Goal: Book appointment/travel/reservation

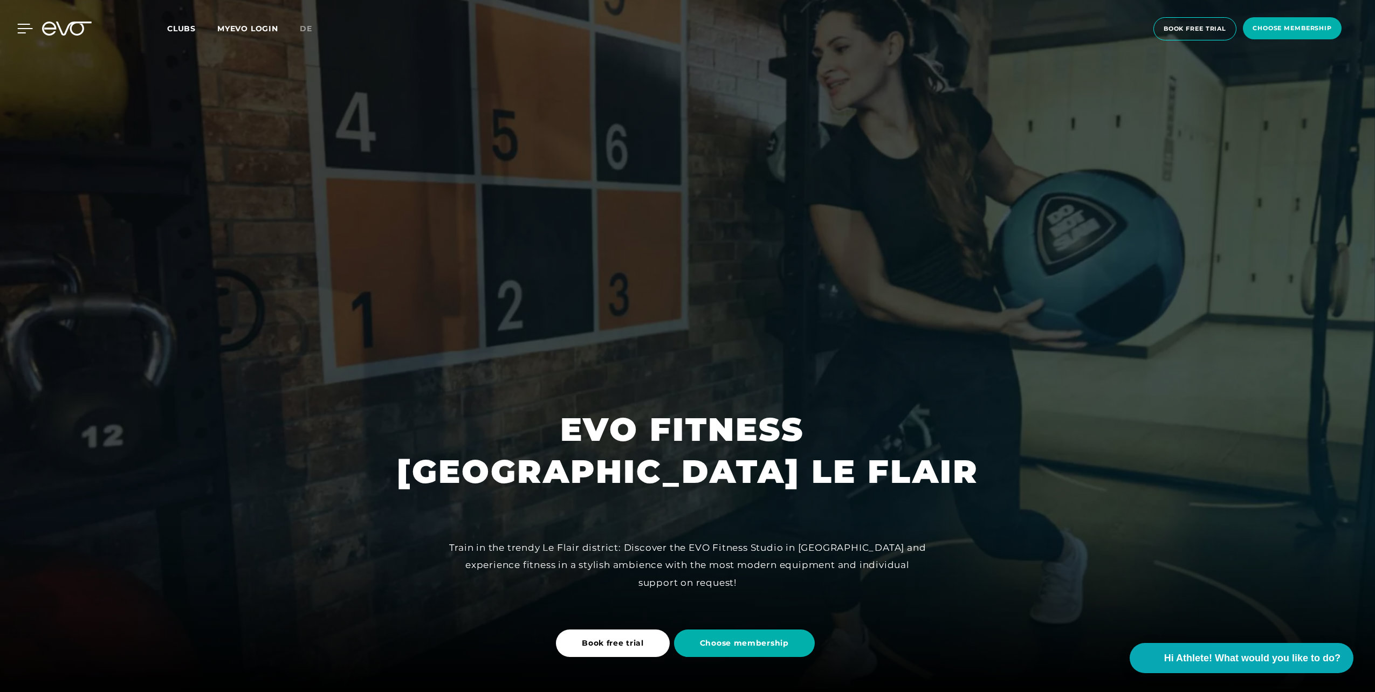
click at [23, 29] on icon at bounding box center [25, 28] width 15 height 9
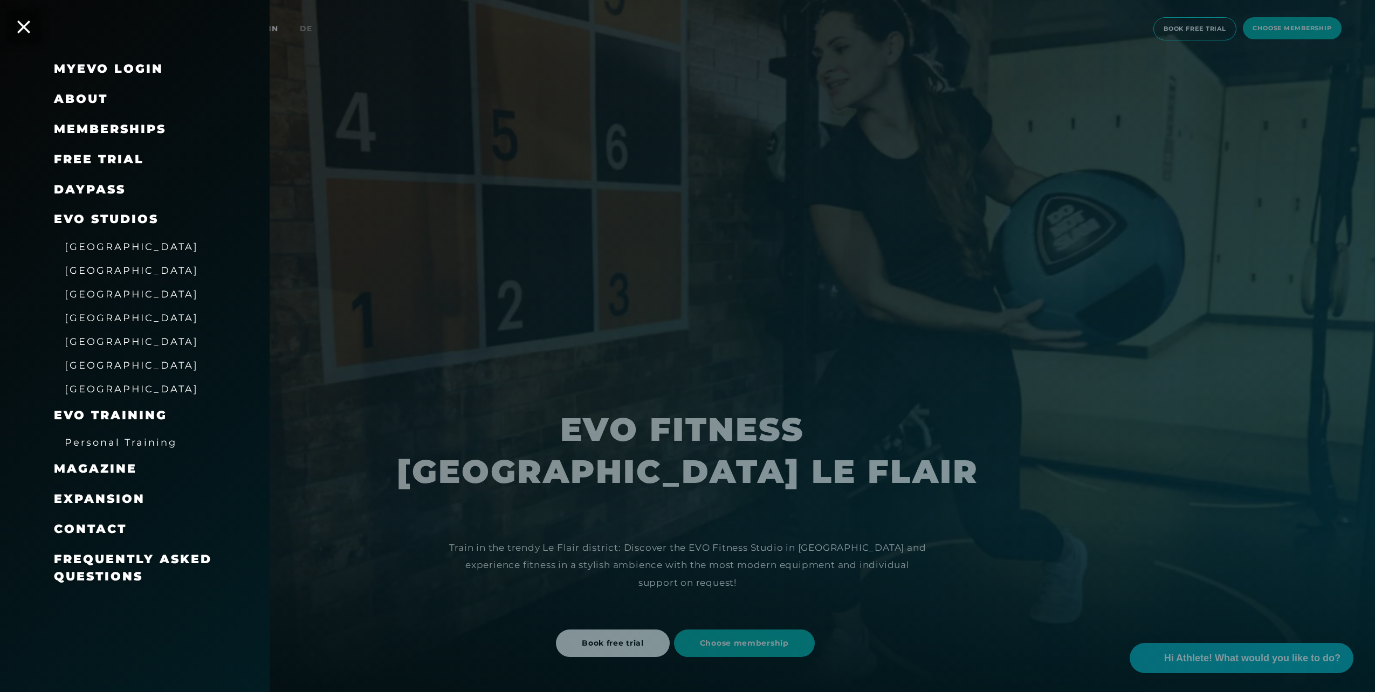
click at [81, 244] on span "[GEOGRAPHIC_DATA]" at bounding box center [132, 246] width 134 height 11
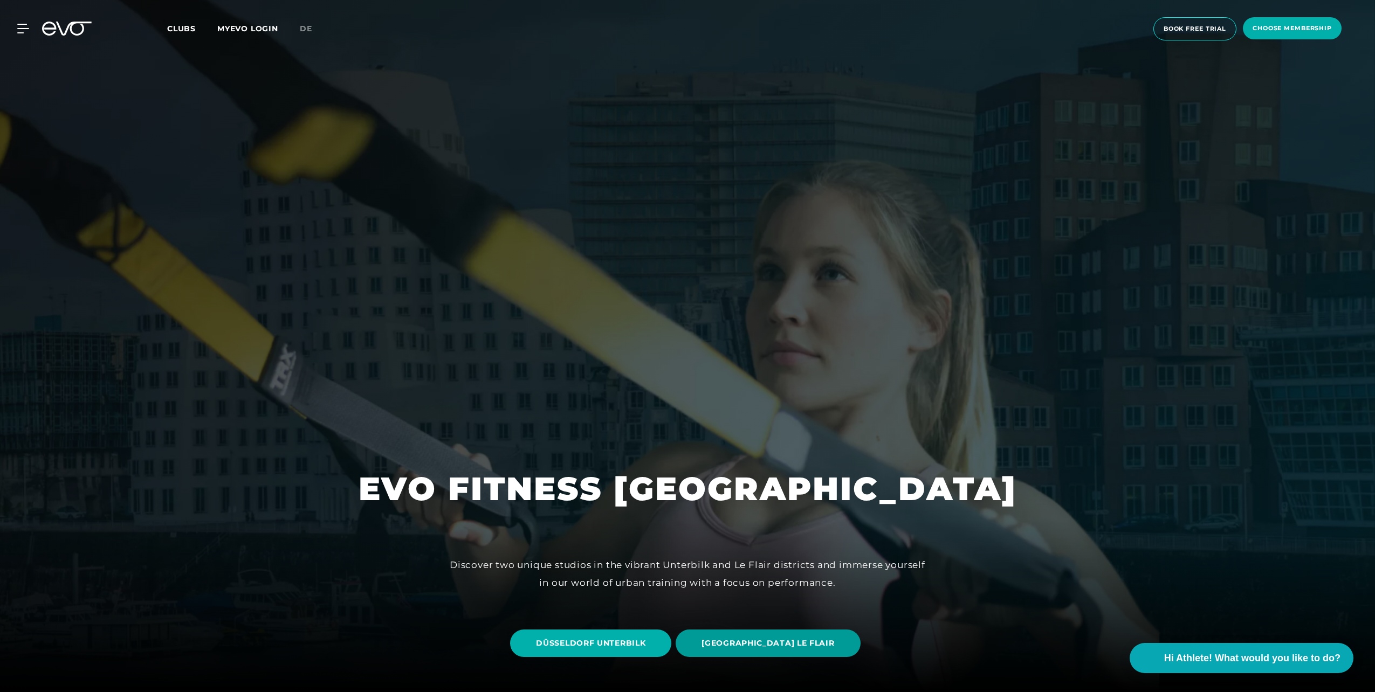
click at [779, 644] on span "[GEOGRAPHIC_DATA] LE FLAIR" at bounding box center [767, 643] width 133 height 11
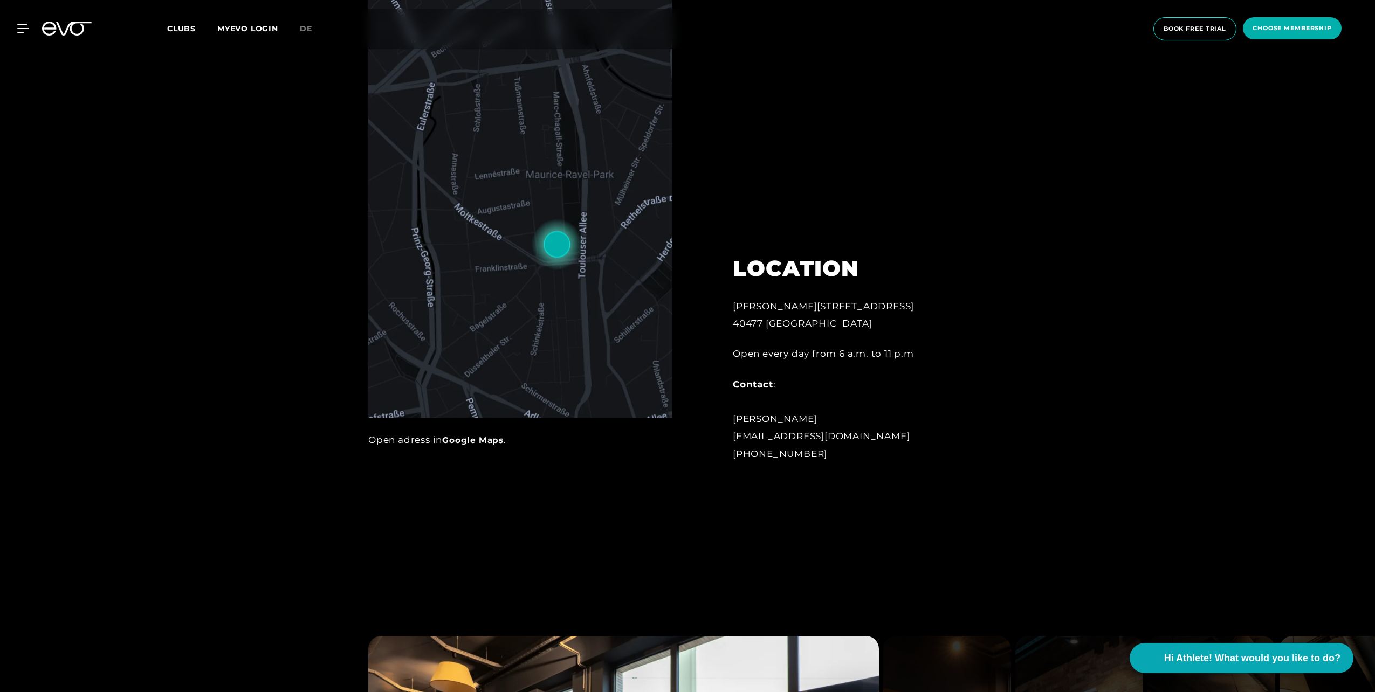
scroll to position [862, 0]
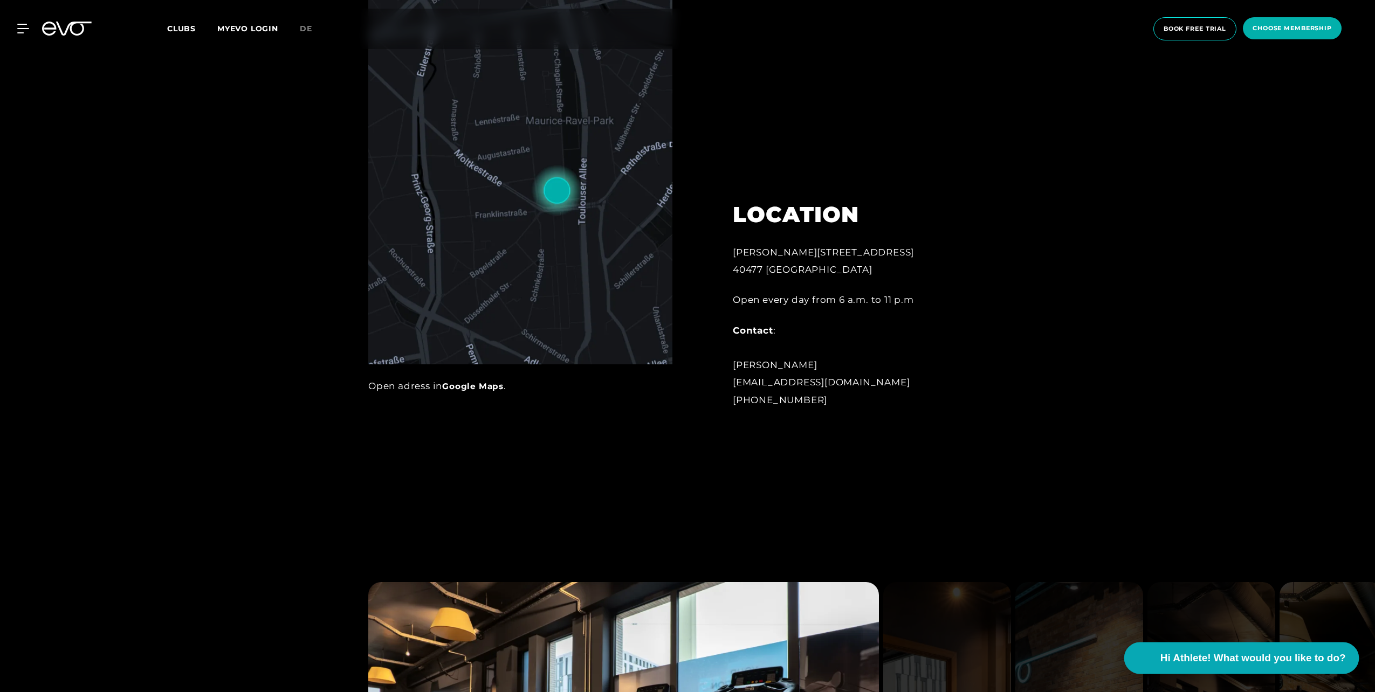
click at [1283, 661] on span "Hi Athlete! What would you like to do?" at bounding box center [1252, 658] width 185 height 15
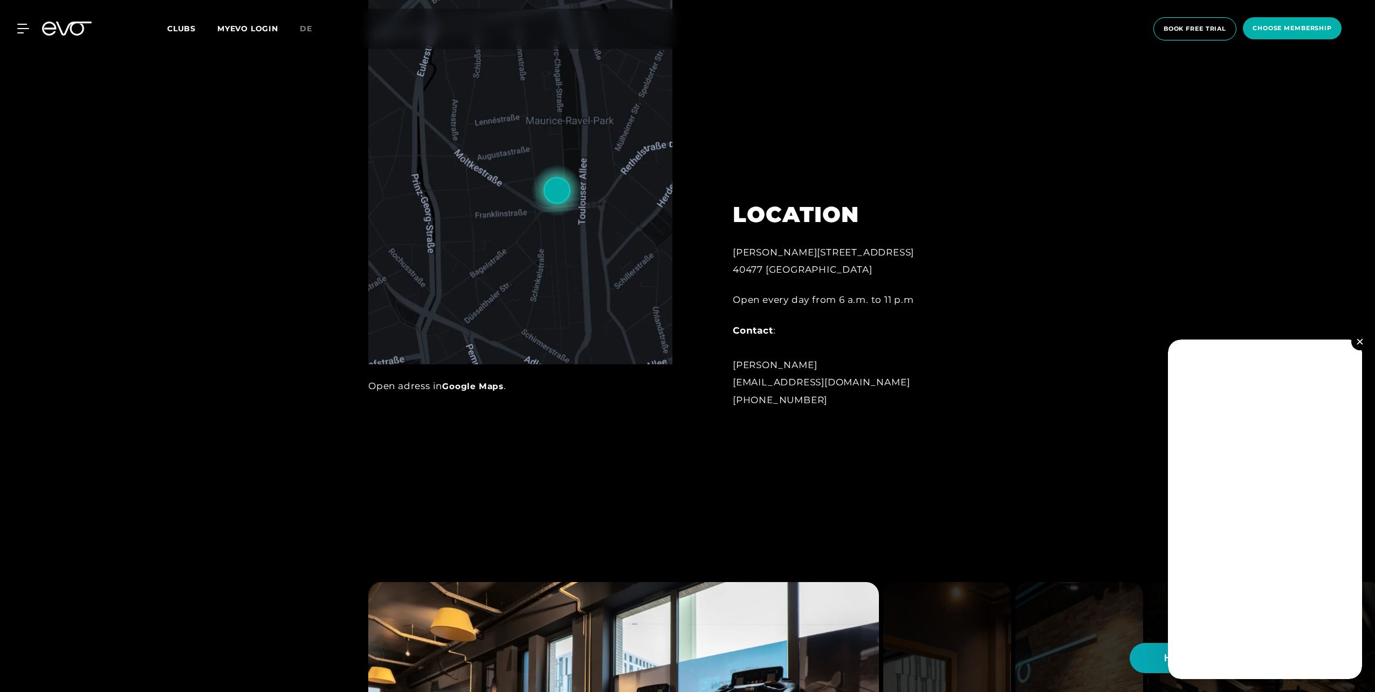
click at [1359, 338] on button at bounding box center [1359, 341] width 17 height 17
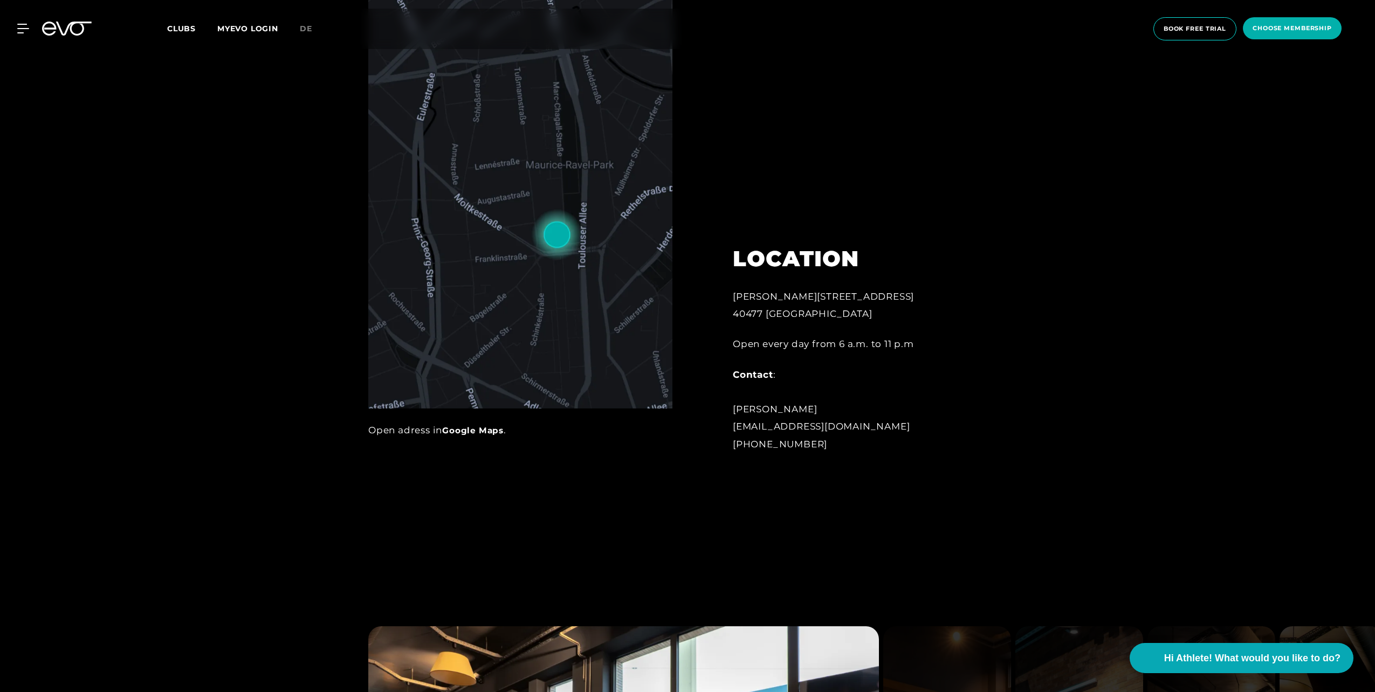
scroll to position [809, 0]
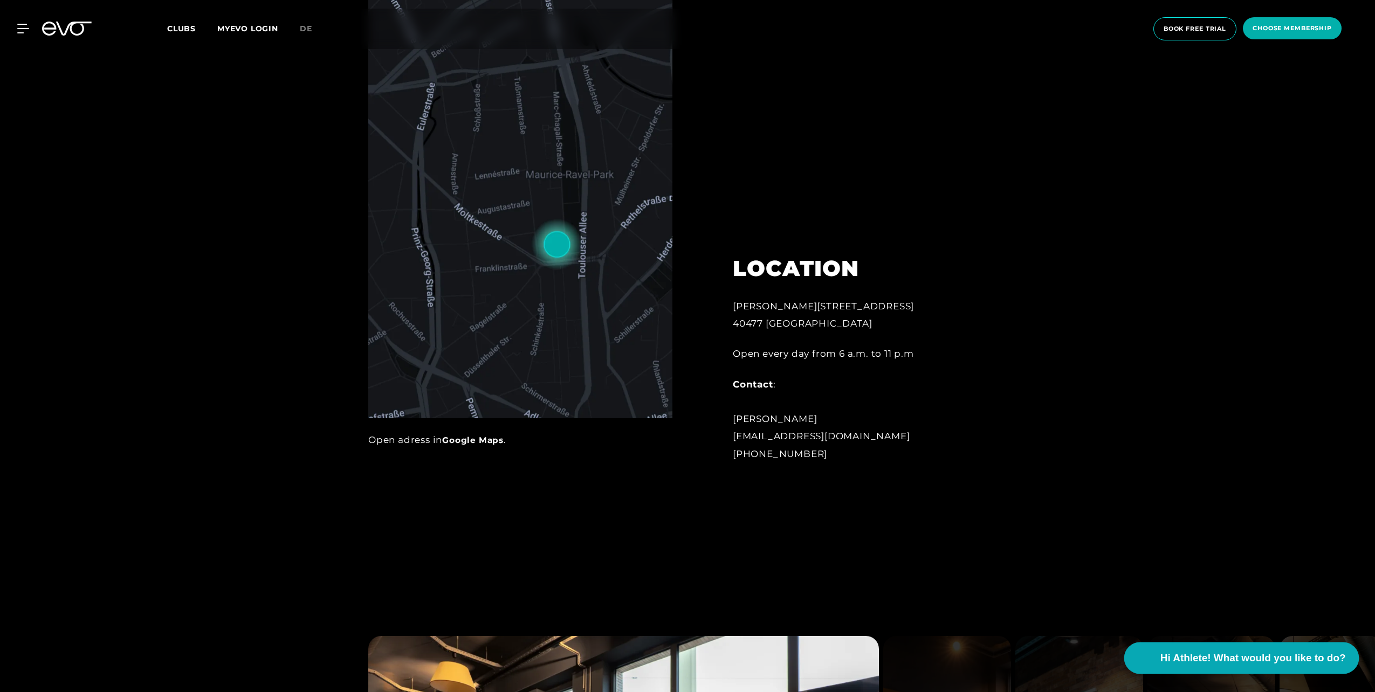
click at [1264, 654] on span "Hi Athlete! What would you like to do?" at bounding box center [1252, 658] width 185 height 15
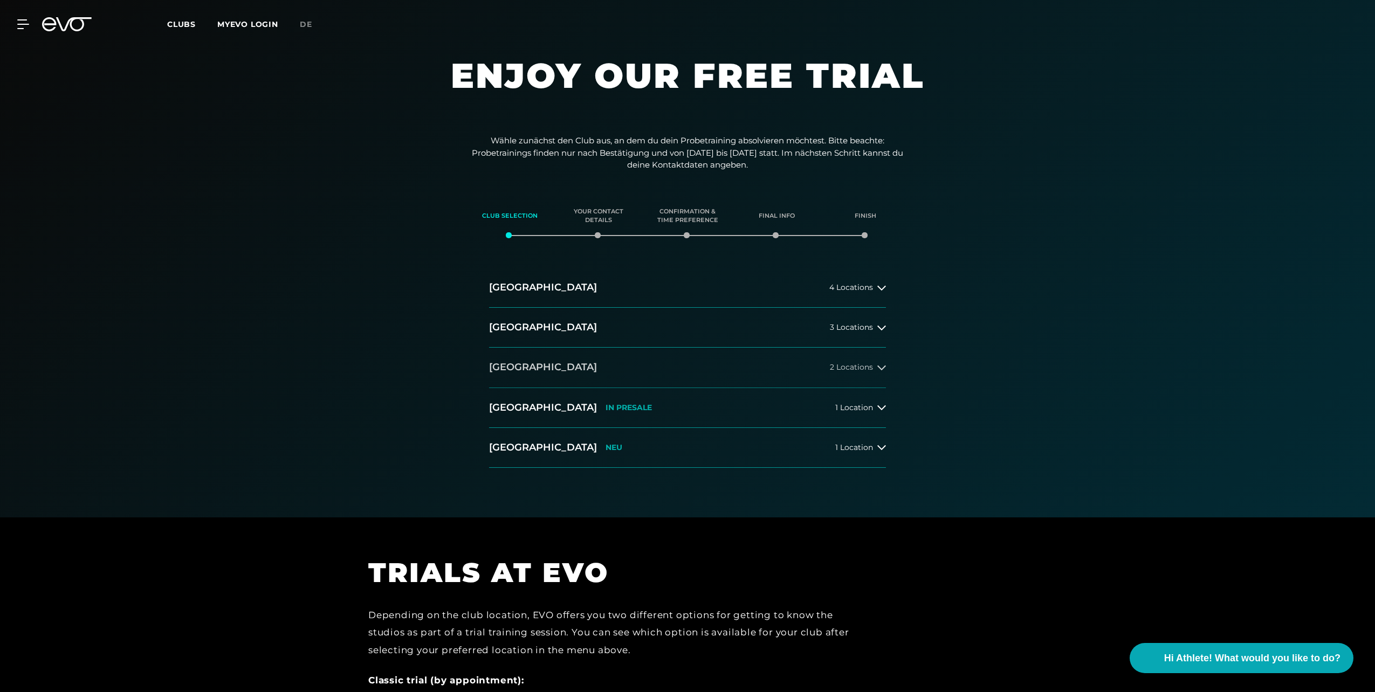
click at [854, 369] on span "2 Locations" at bounding box center [851, 367] width 43 height 8
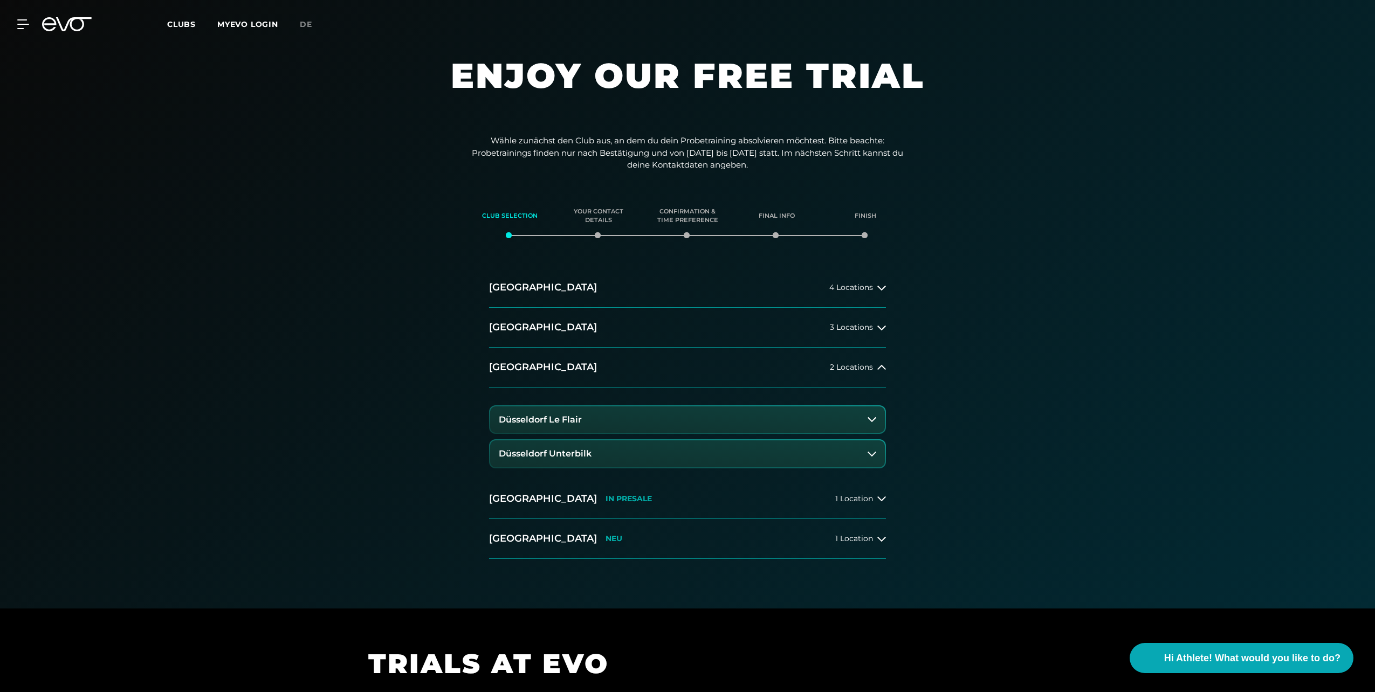
click at [864, 422] on button "Düsseldorf Le Flair" at bounding box center [687, 419] width 395 height 27
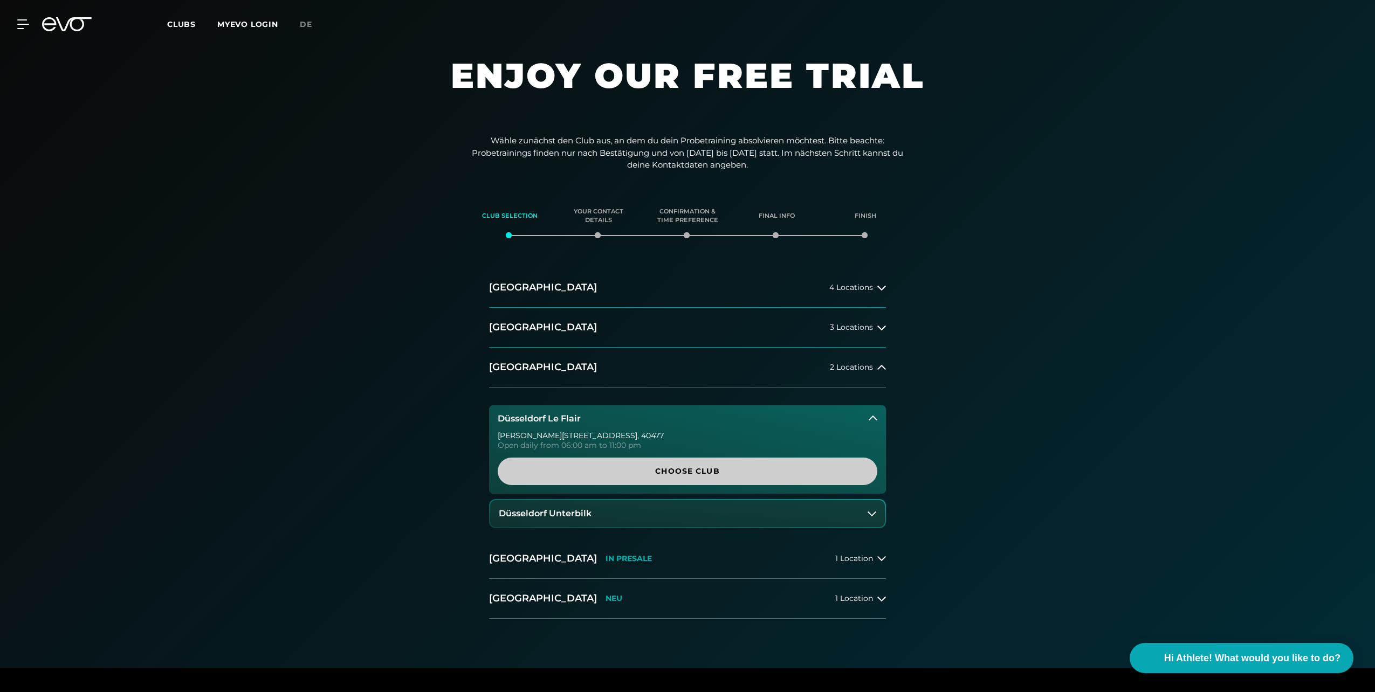
click at [715, 465] on span "Choose Club" at bounding box center [687, 471] width 379 height 27
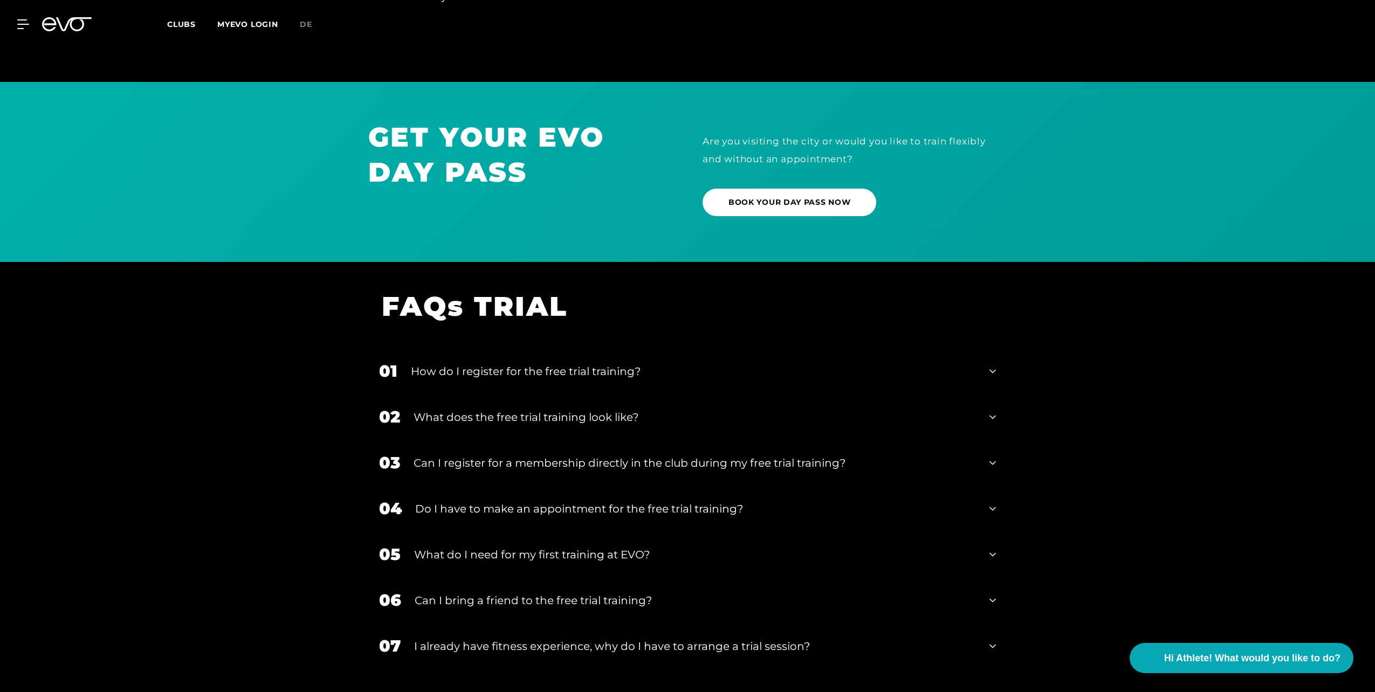
scroll to position [735, 0]
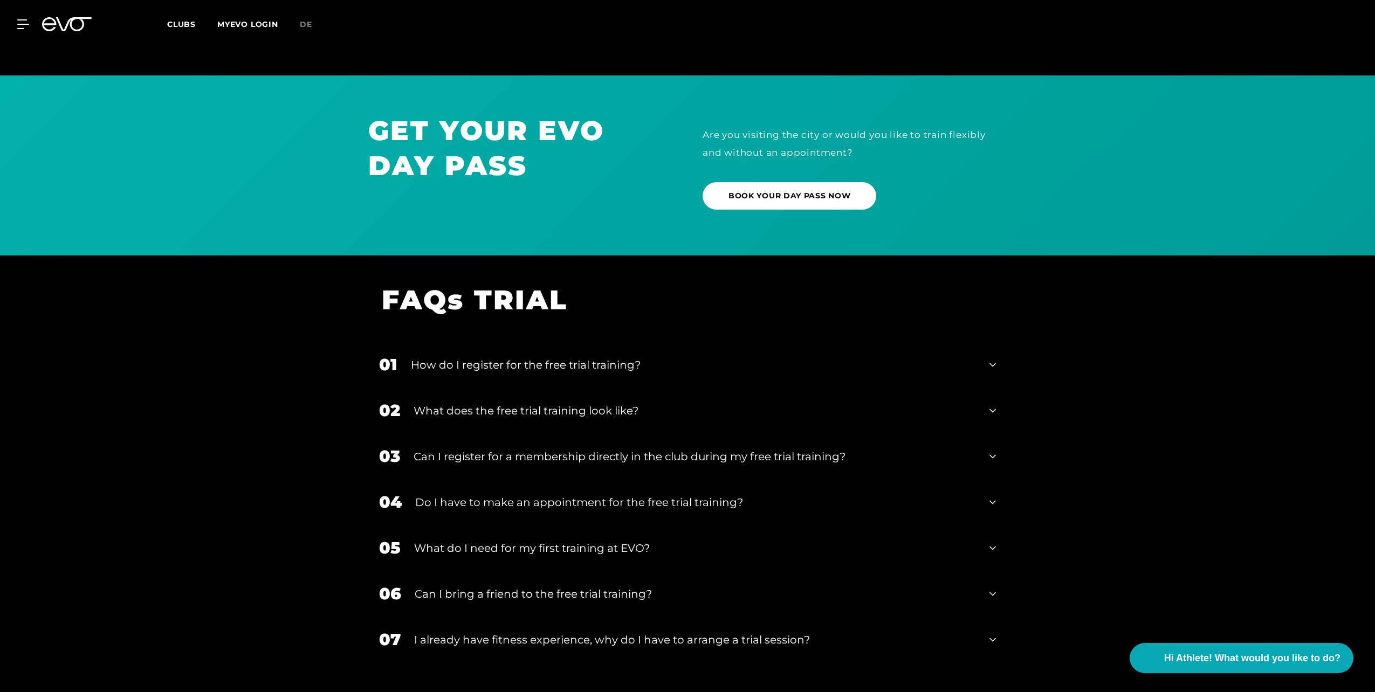
click at [665, 496] on div "Do I have to make an appointment for the free trial training?" at bounding box center [695, 502] width 561 height 16
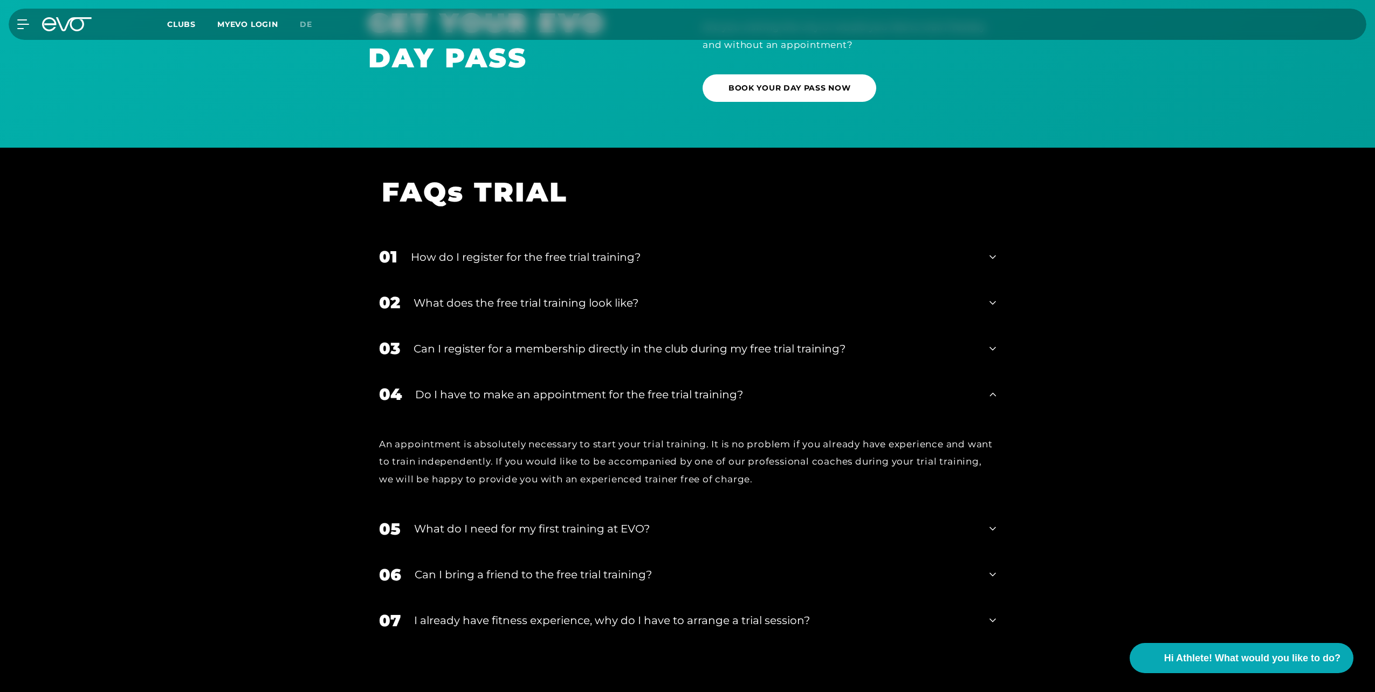
scroll to position [896, 0]
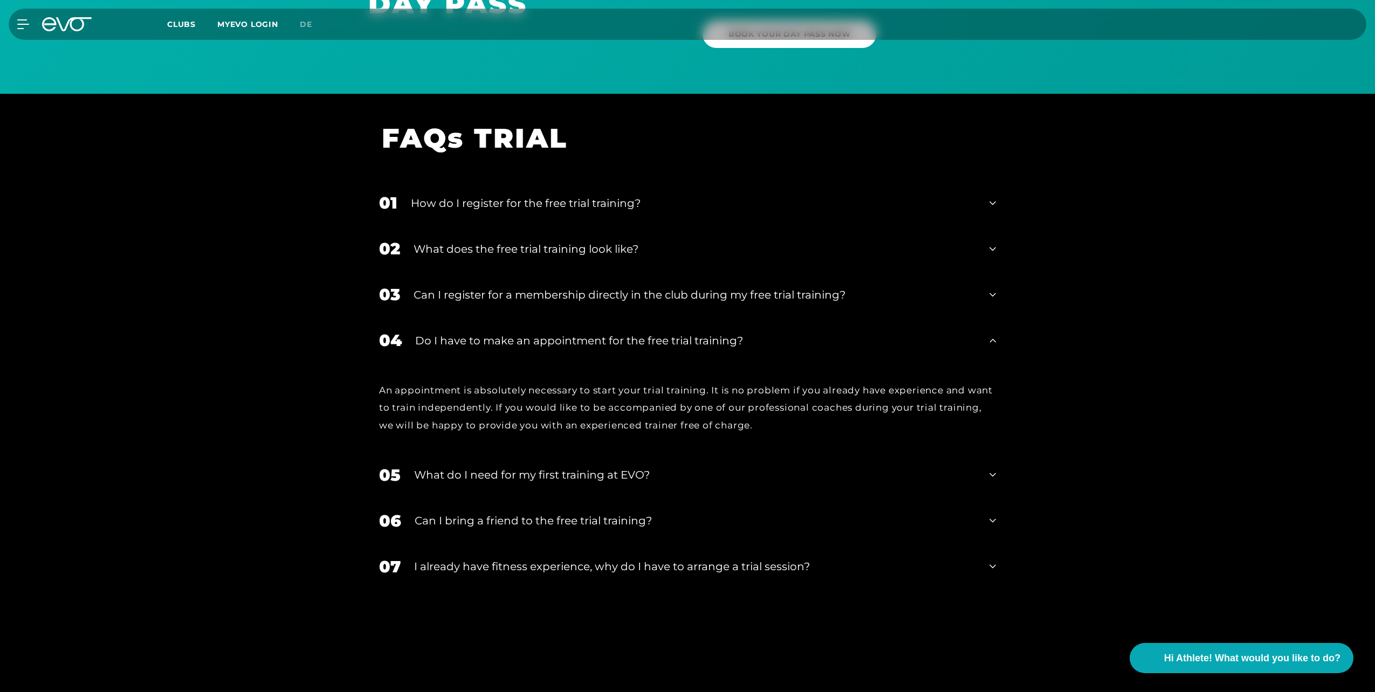
click at [990, 203] on icon at bounding box center [992, 203] width 6 height 4
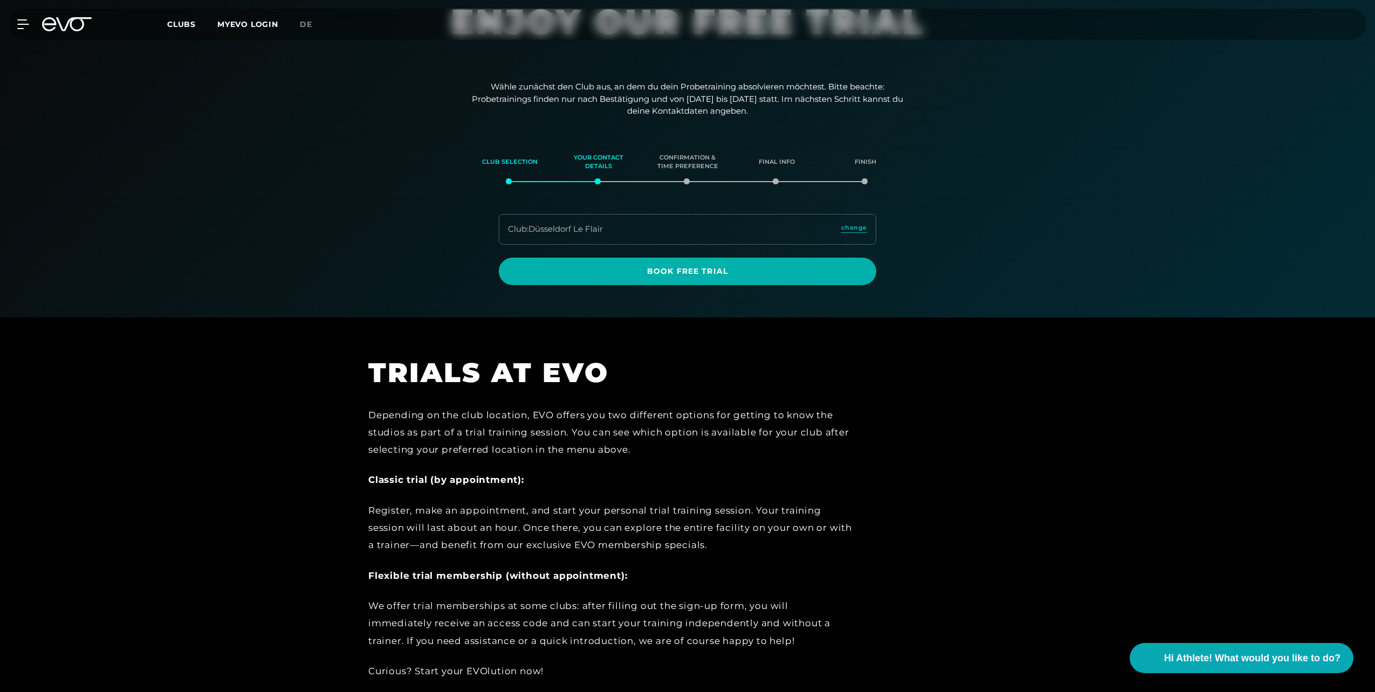
scroll to position [108, 0]
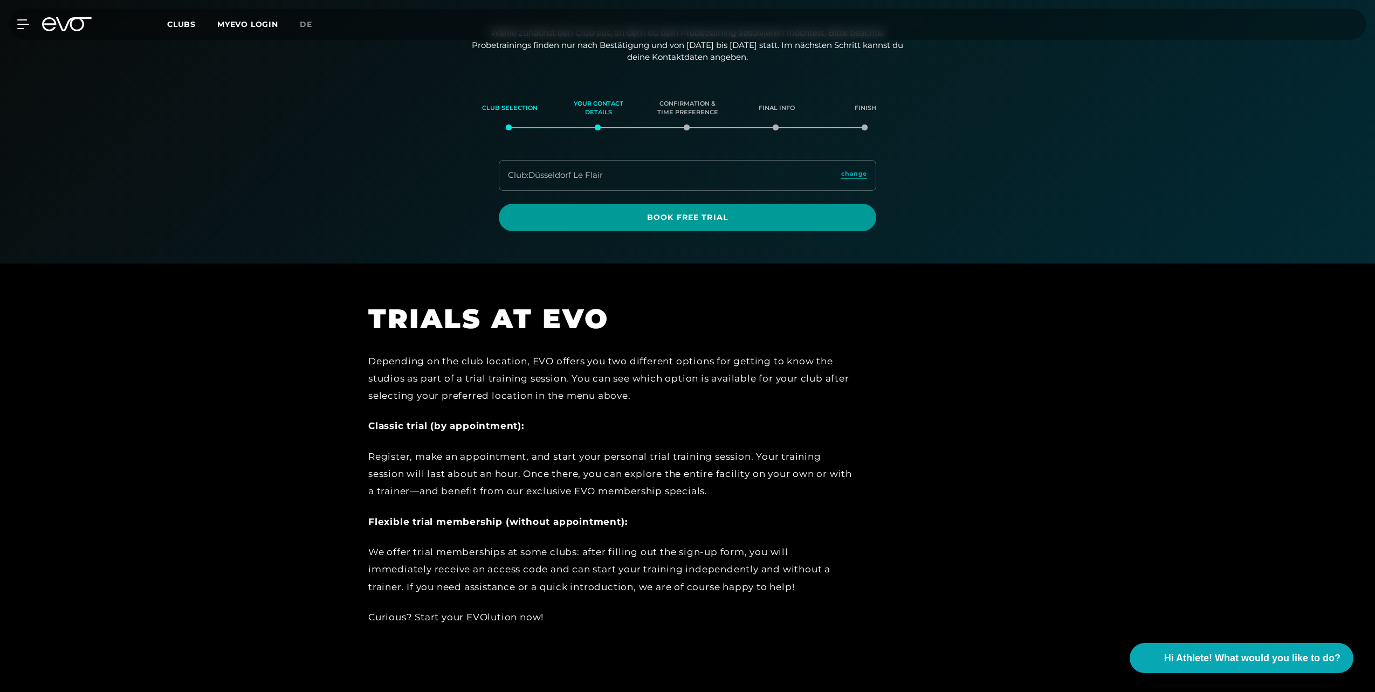
click at [701, 216] on span "Book Free Trial" at bounding box center [687, 217] width 326 height 11
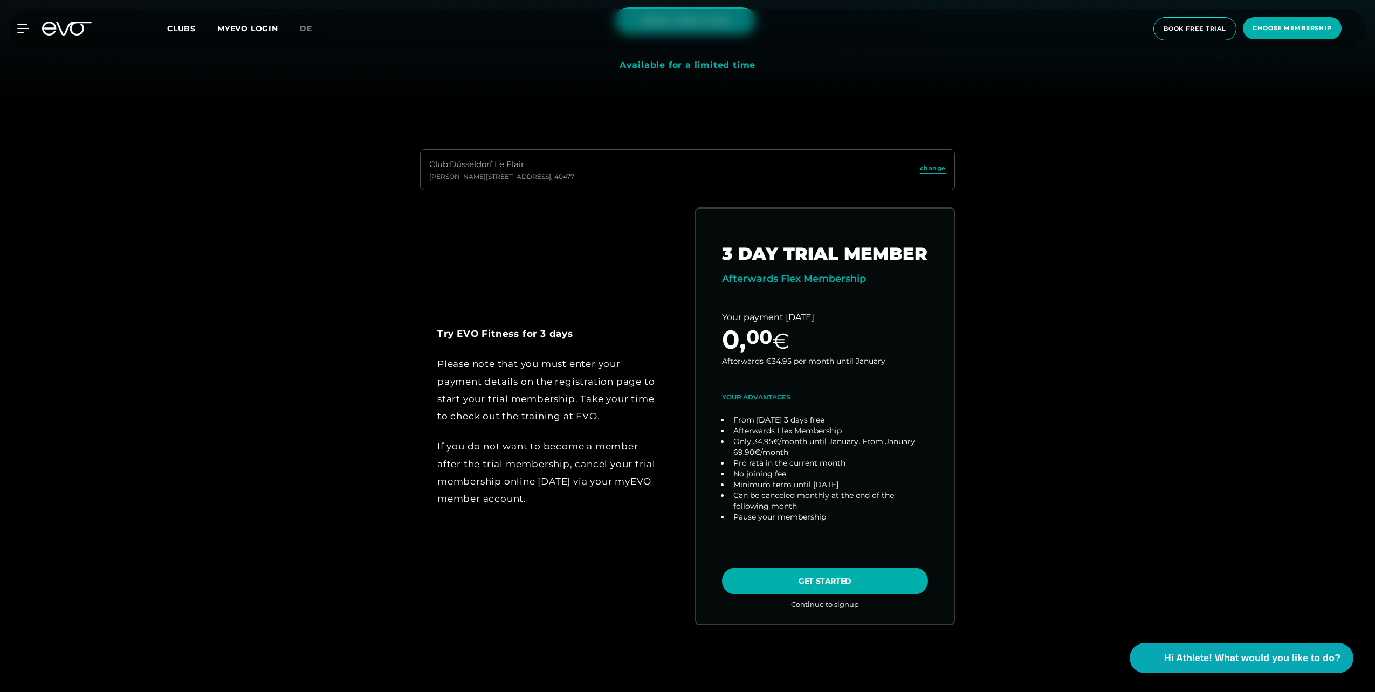
scroll to position [377, 0]
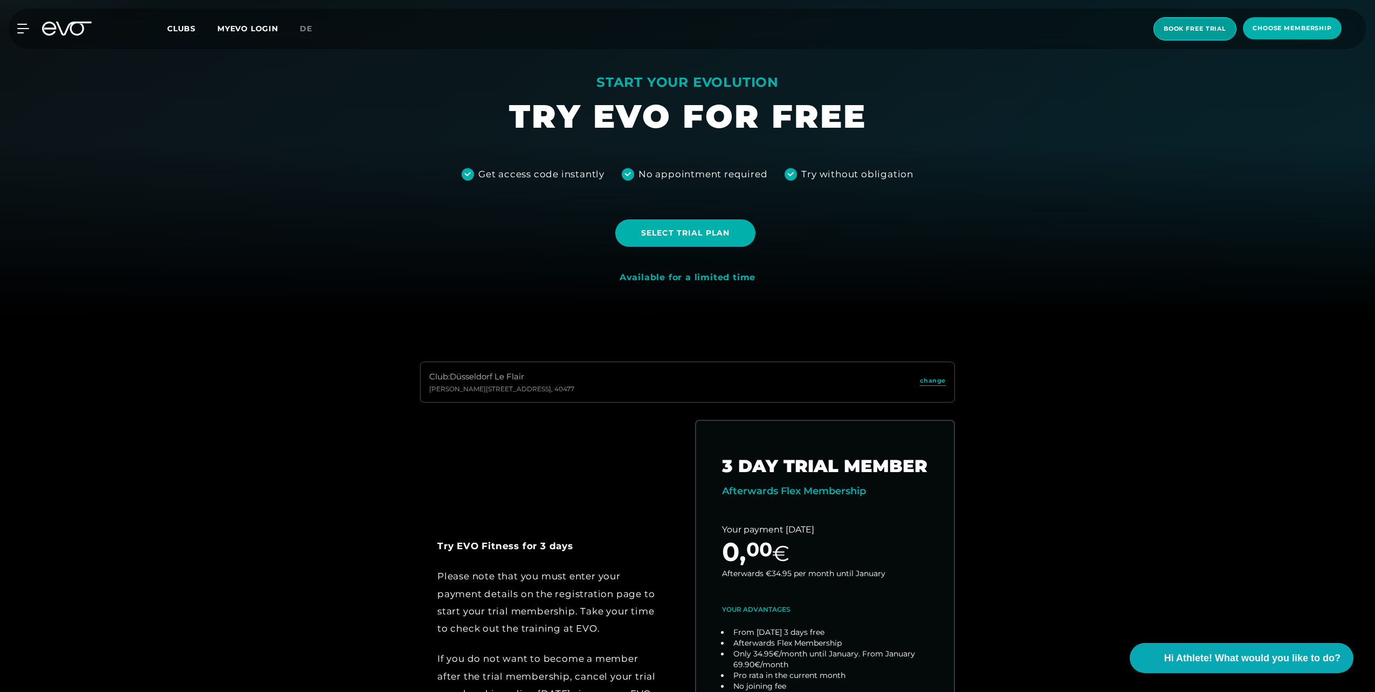
click at [1212, 27] on span "book free trial" at bounding box center [1194, 28] width 63 height 9
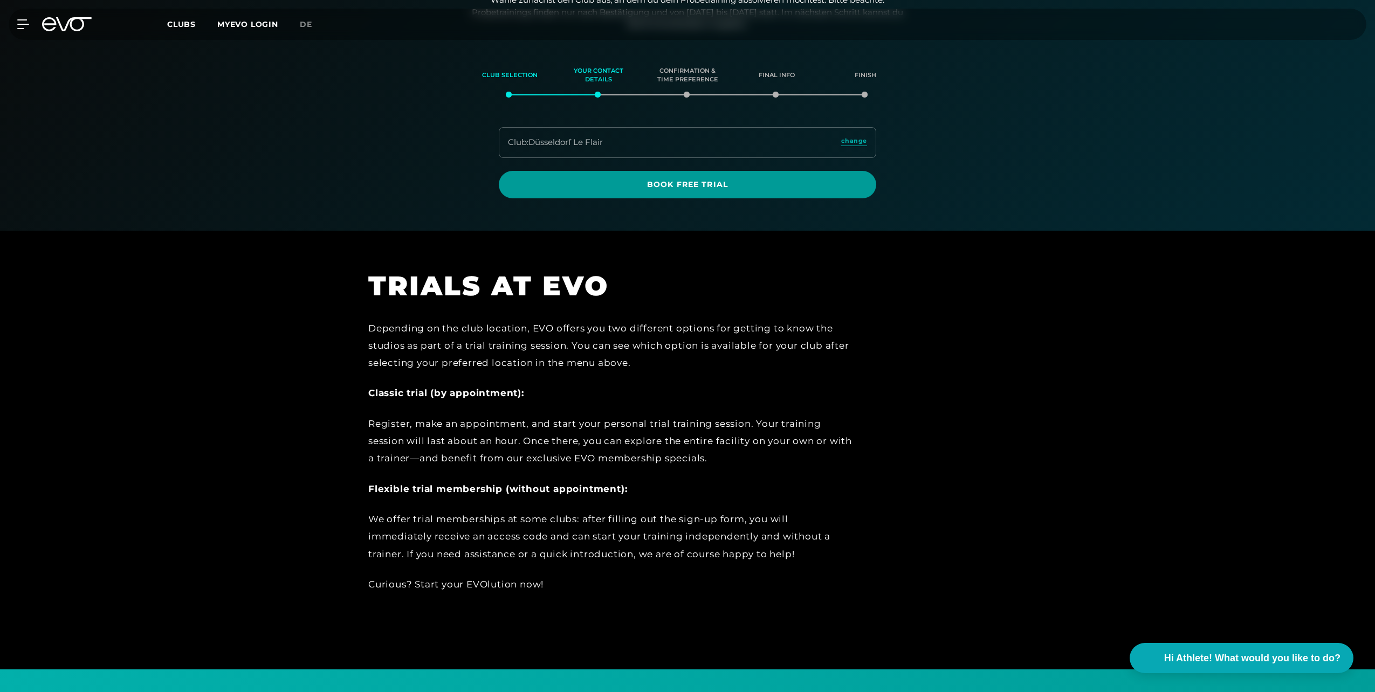
scroll to position [142, 0]
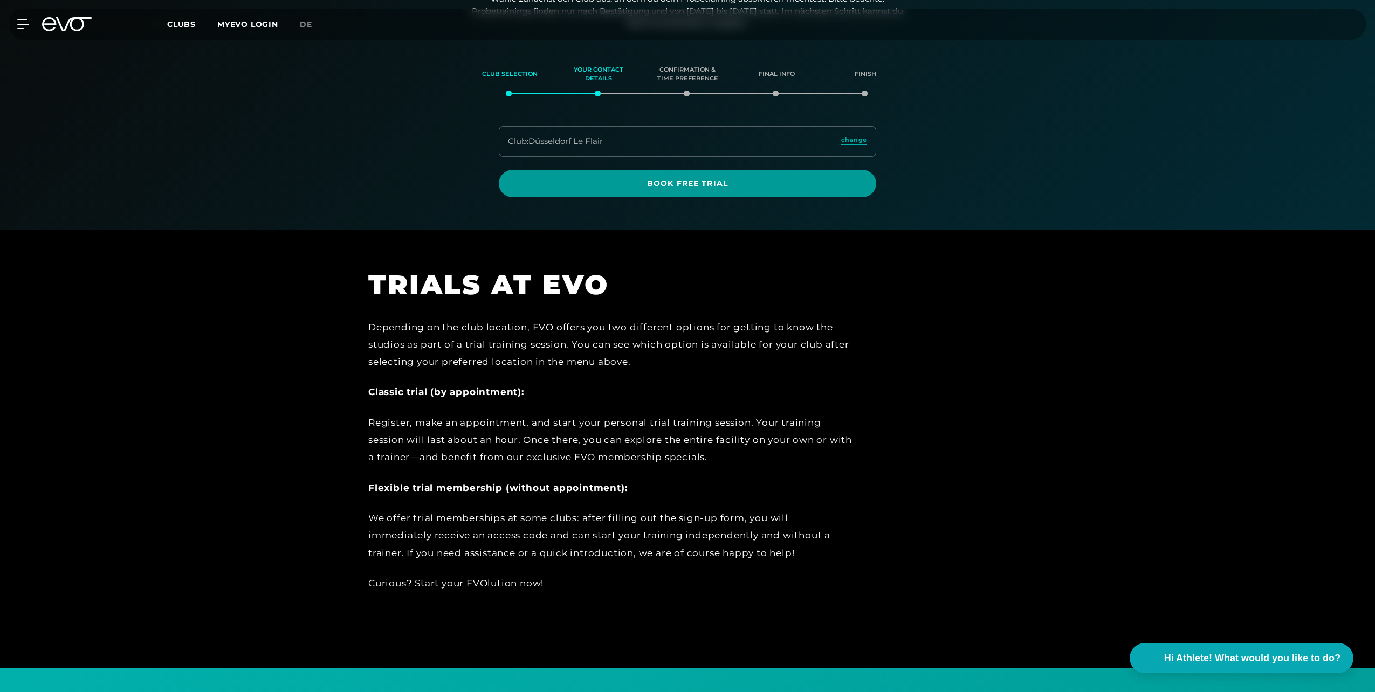
click at [682, 190] on span "Book Free Trial" at bounding box center [687, 183] width 377 height 27
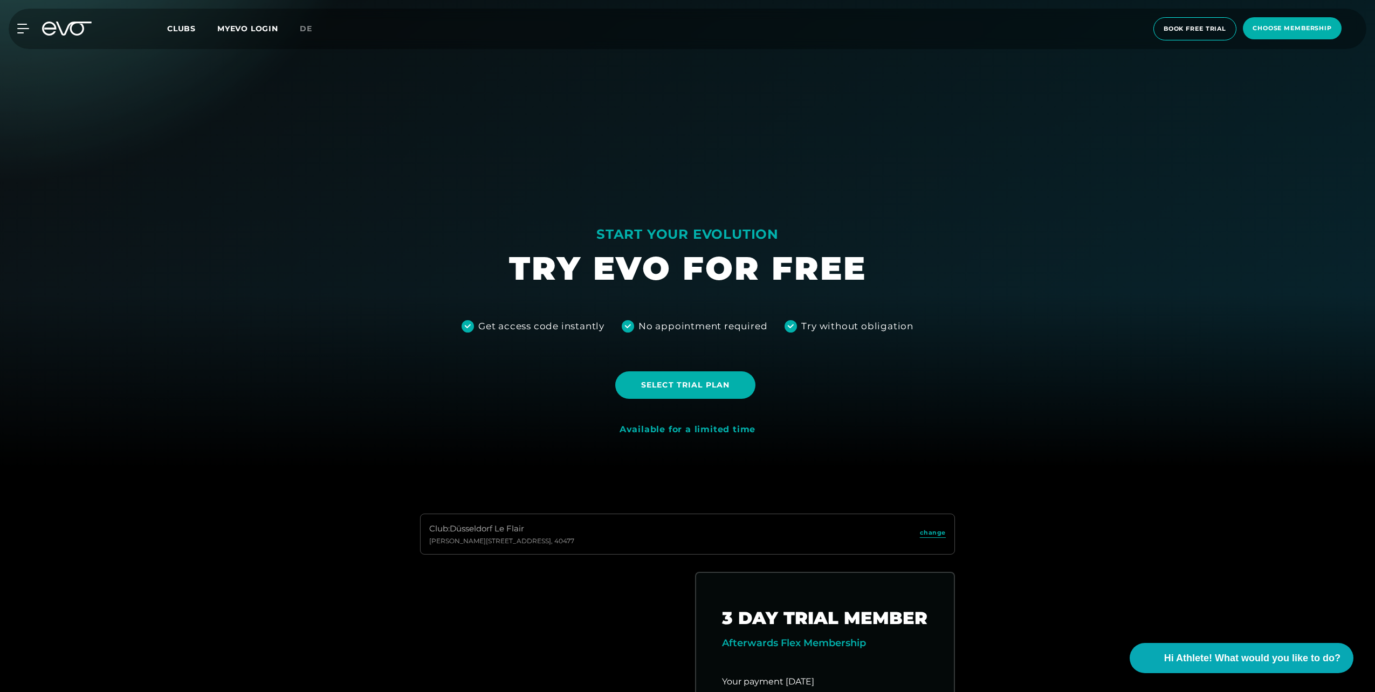
scroll to position [216, 0]
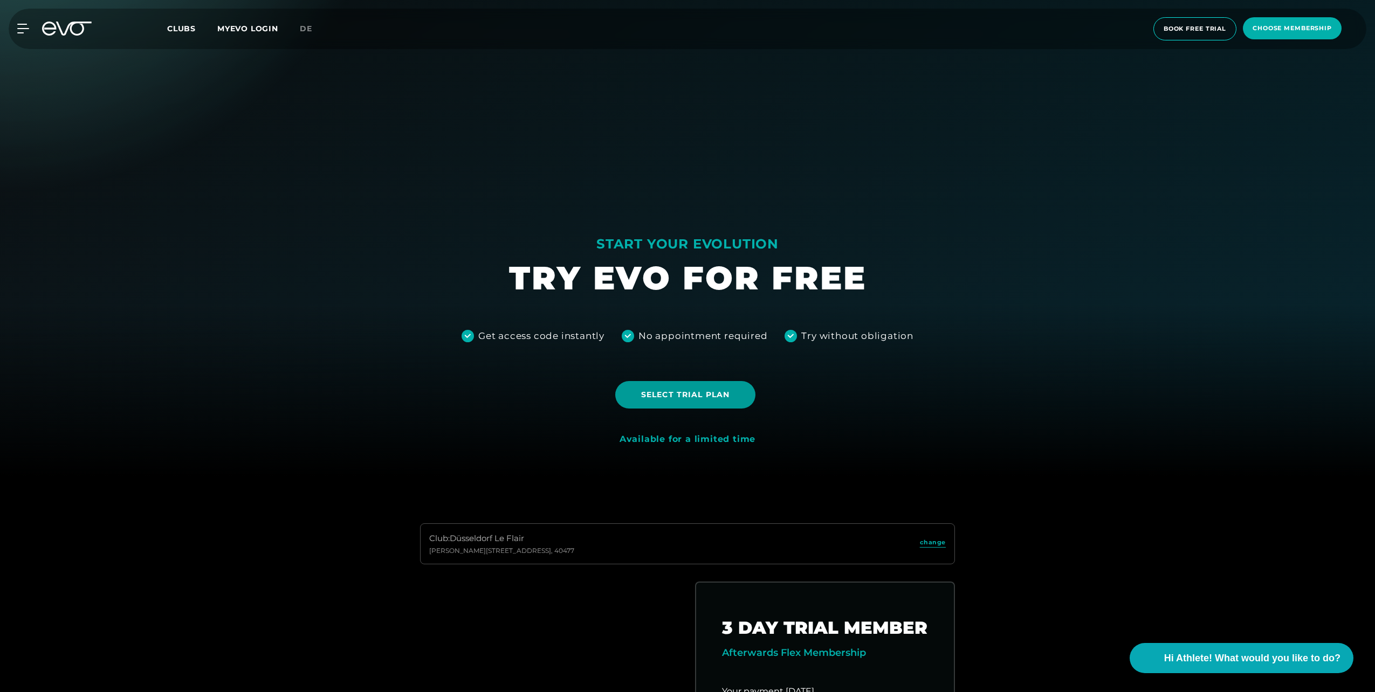
click at [660, 395] on span "Select trial plan" at bounding box center [685, 394] width 88 height 11
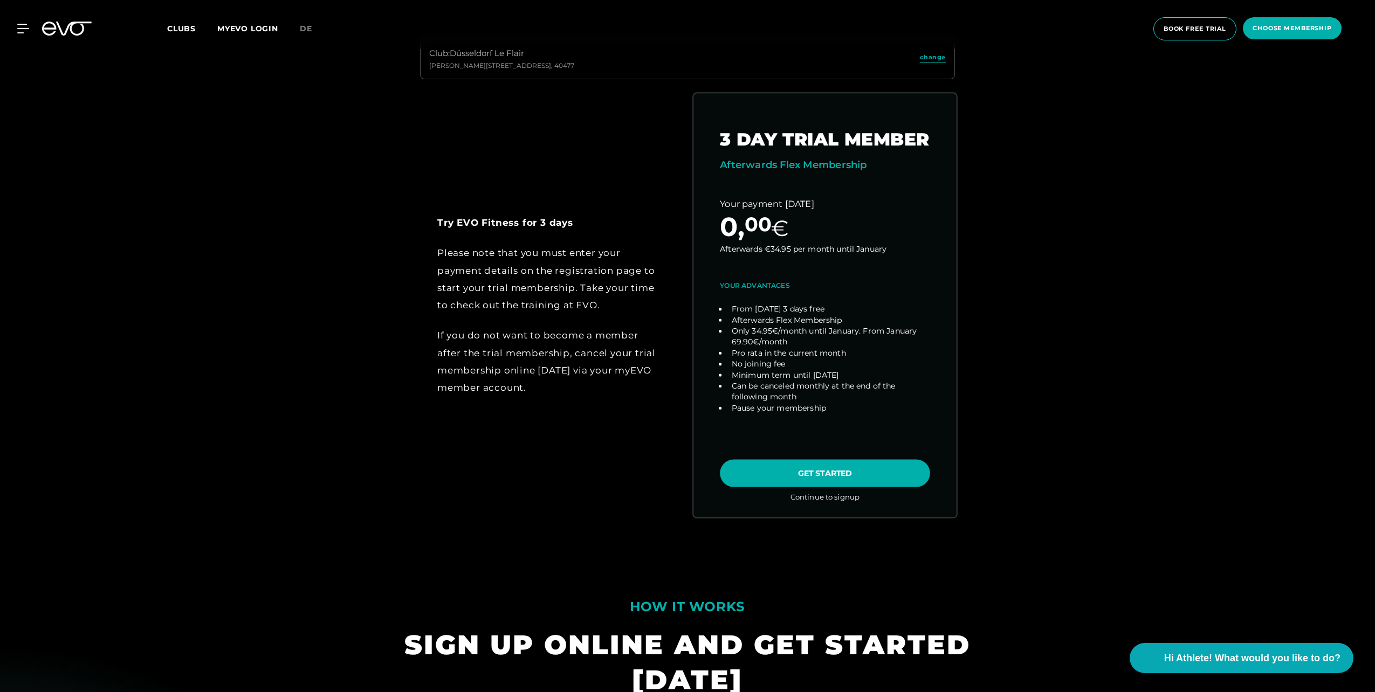
click at [815, 499] on link "choose plan" at bounding box center [824, 305] width 263 height 424
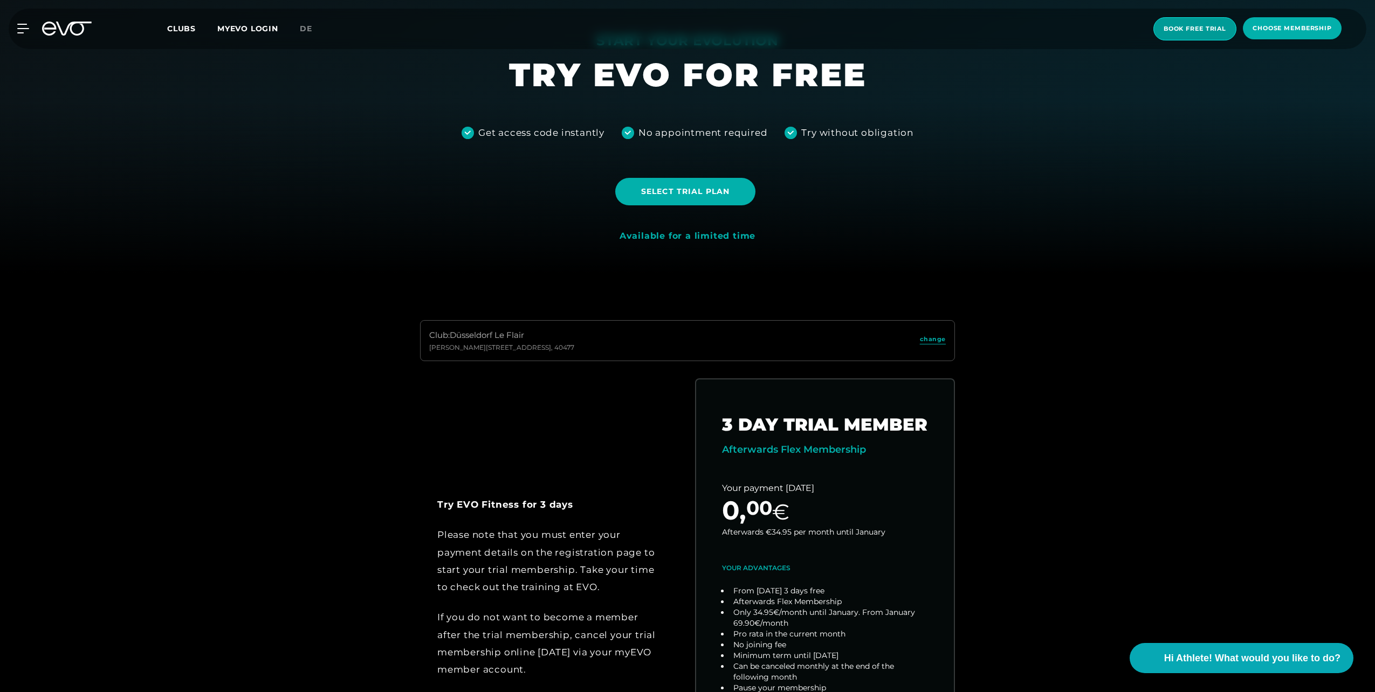
scroll to position [431, 0]
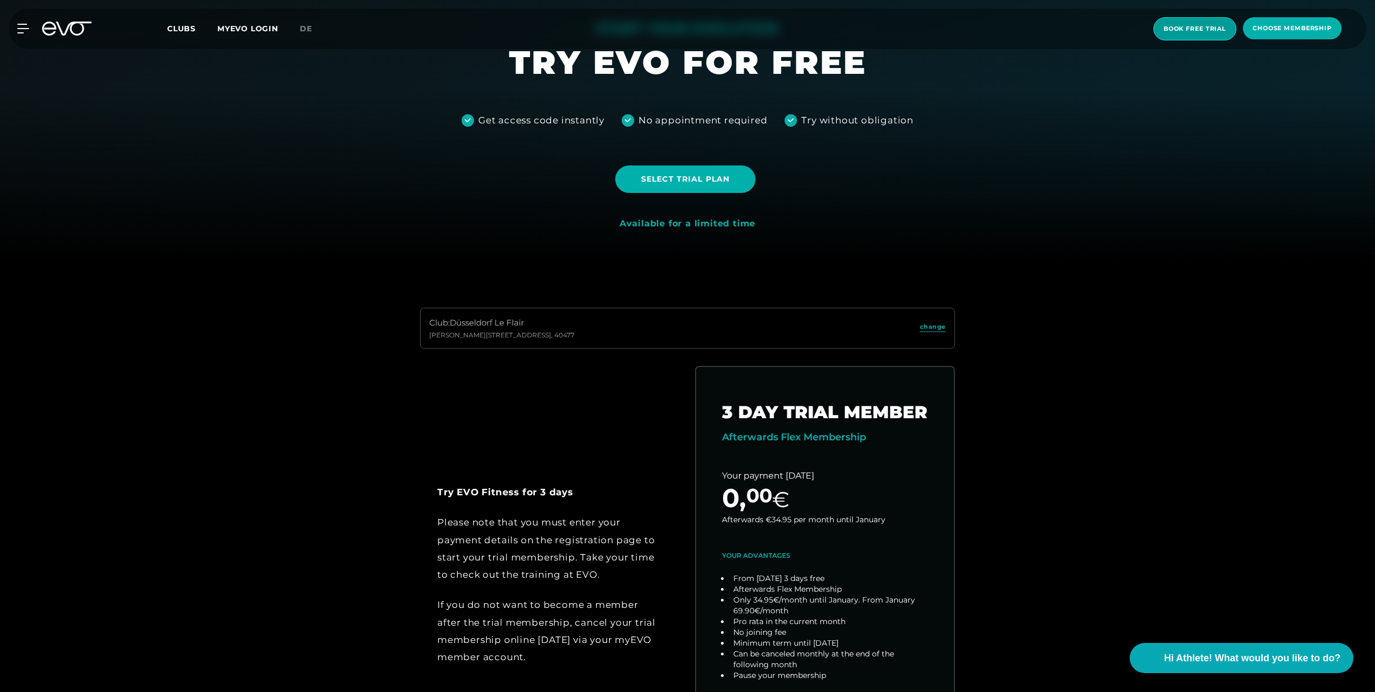
click at [1199, 26] on span "book free trial" at bounding box center [1194, 28] width 63 height 9
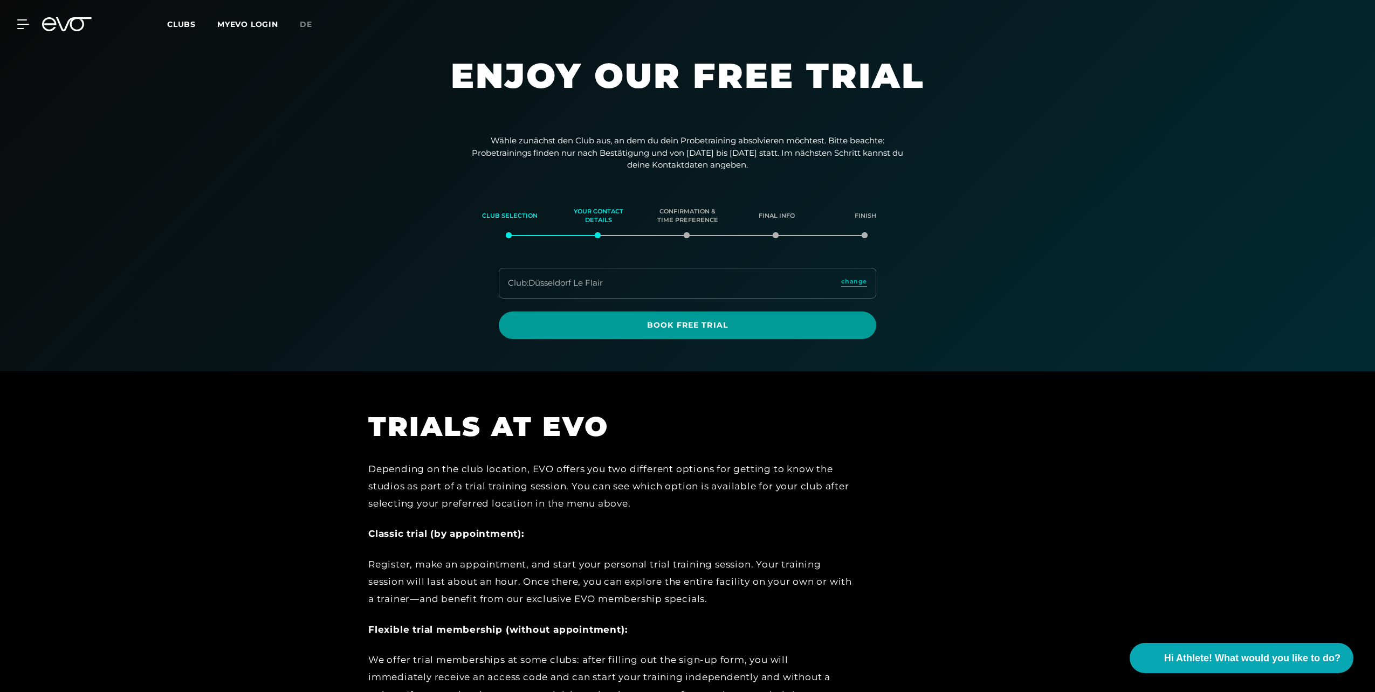
click at [693, 324] on span "Book Free Trial" at bounding box center [687, 325] width 326 height 11
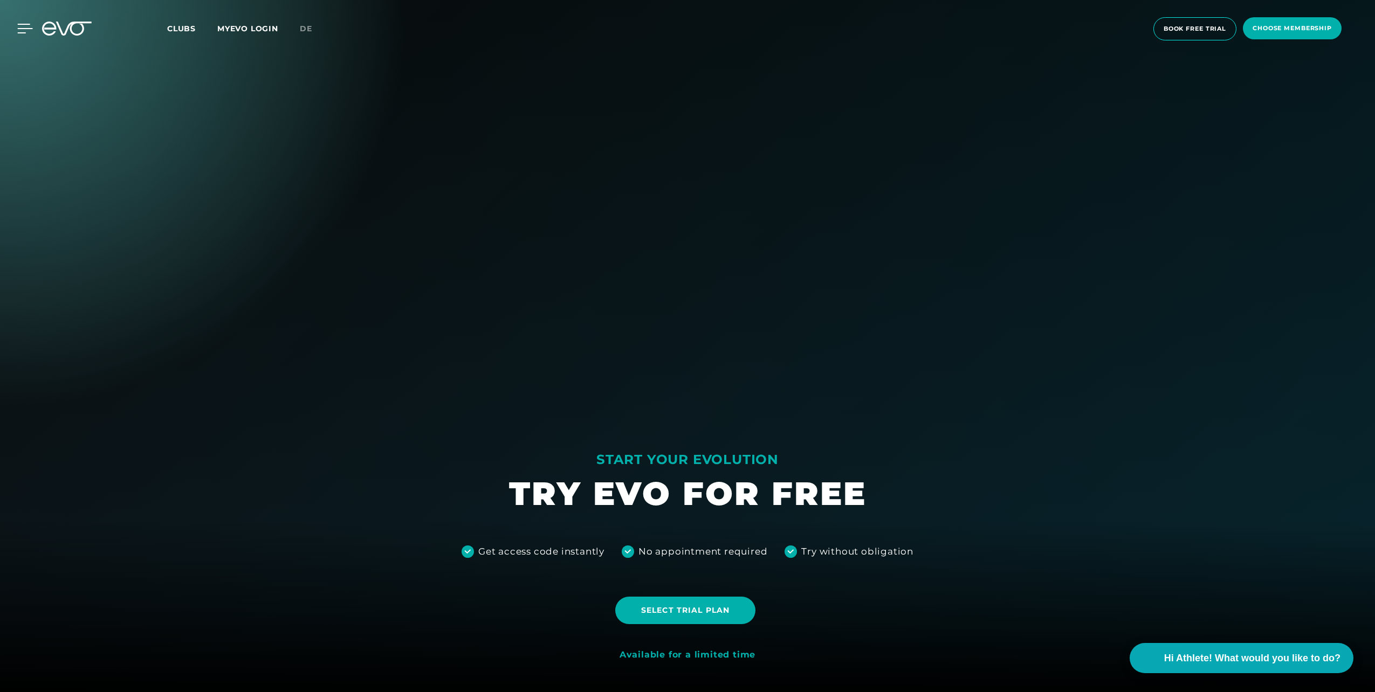
click at [26, 27] on icon at bounding box center [25, 29] width 16 height 10
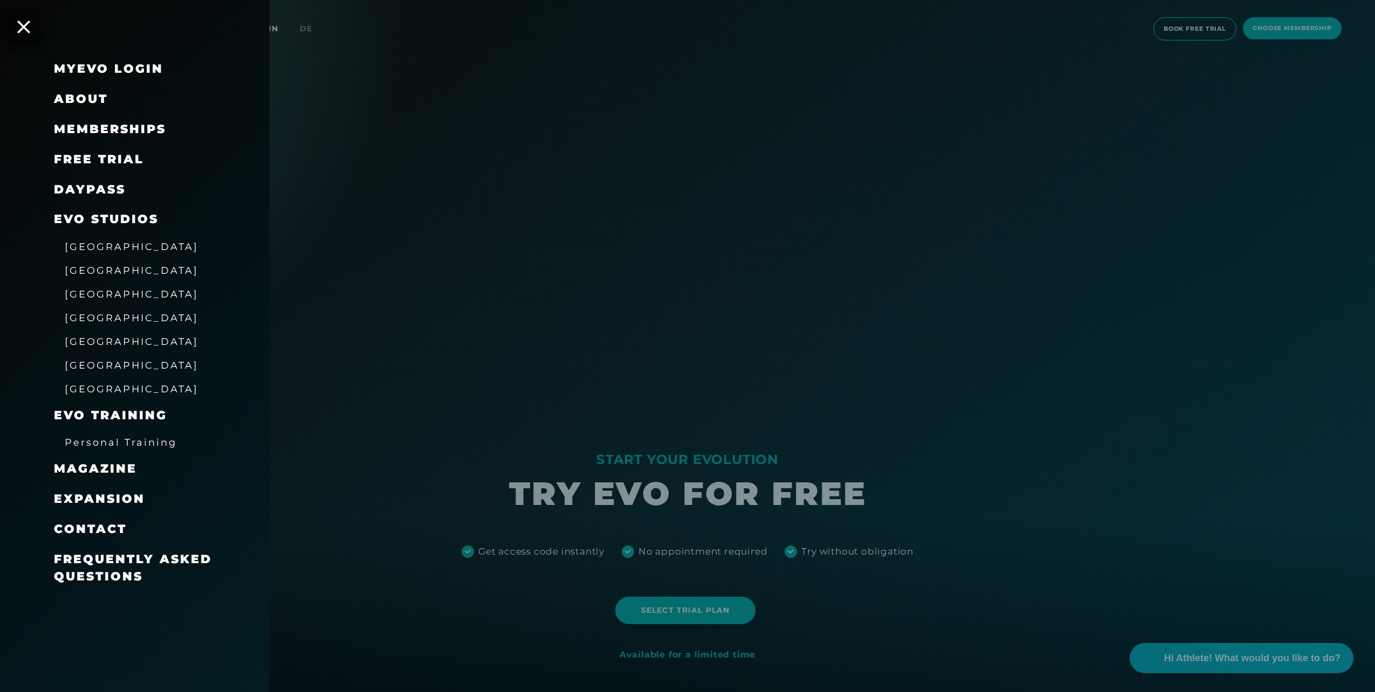
click at [78, 250] on span "[GEOGRAPHIC_DATA]" at bounding box center [132, 246] width 134 height 11
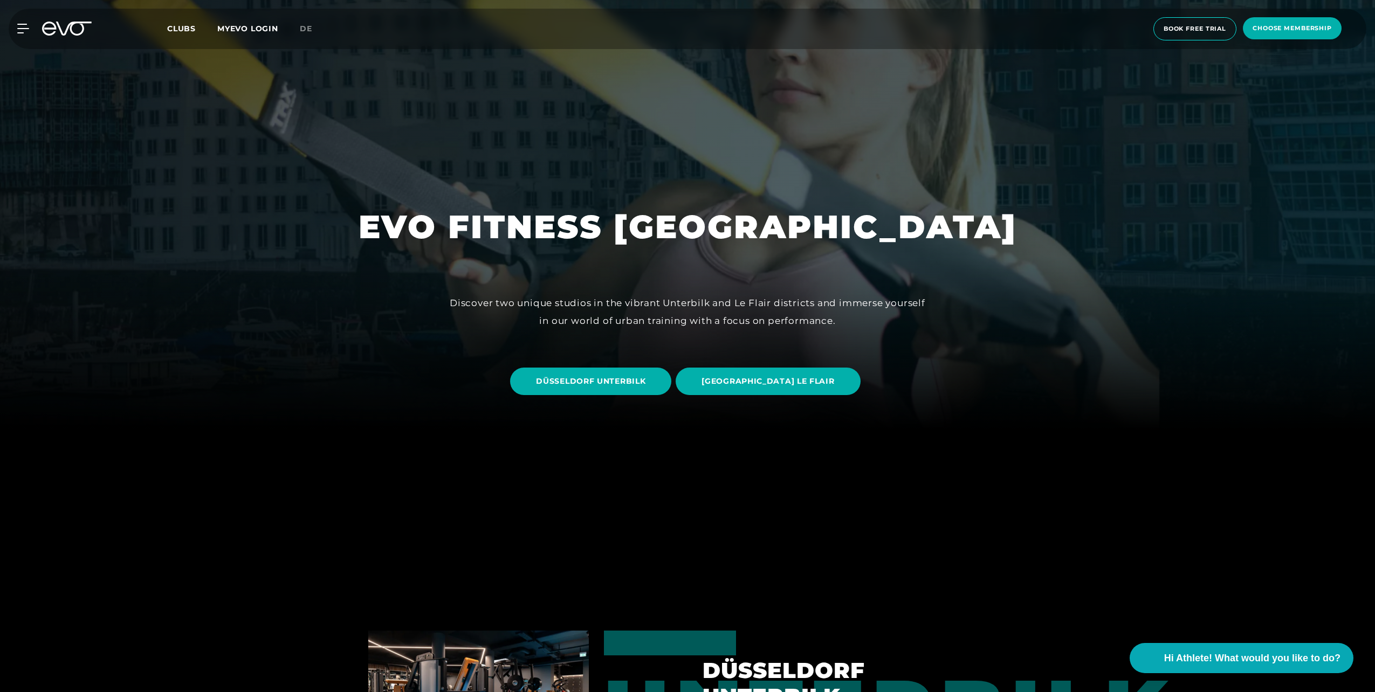
scroll to position [270, 0]
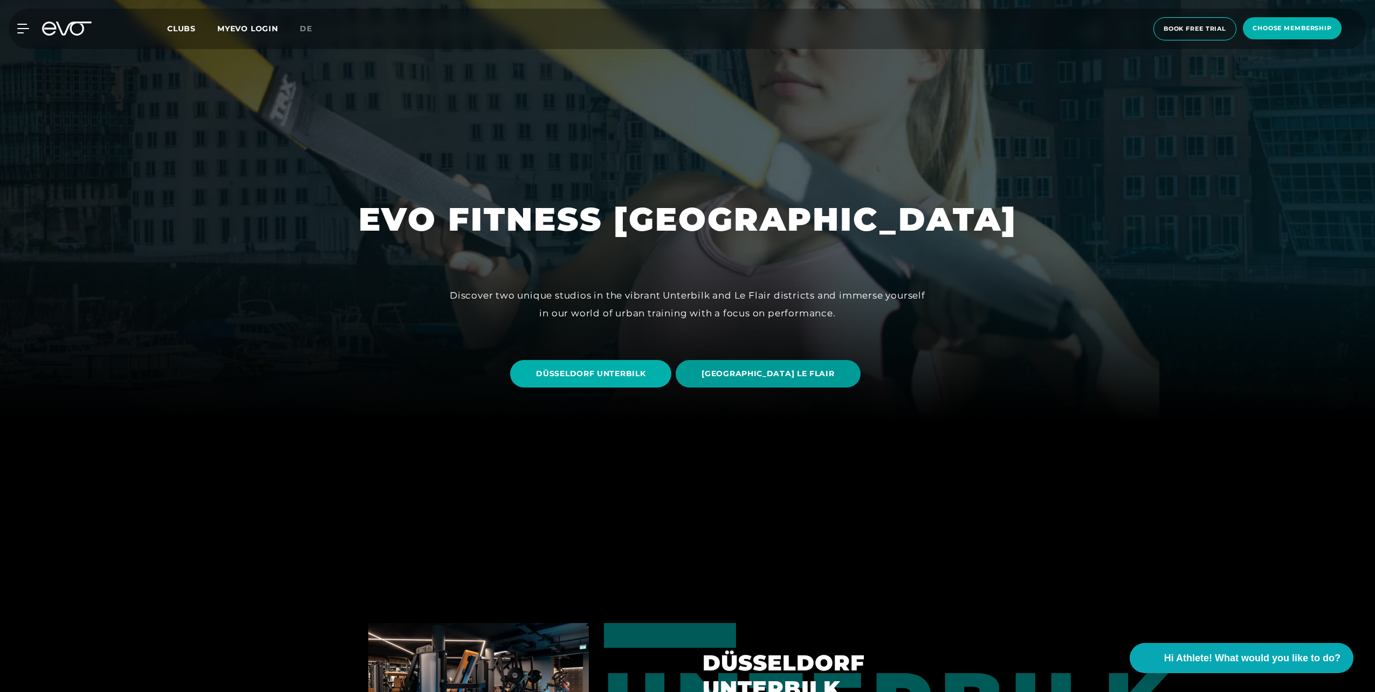
click at [804, 381] on span "[GEOGRAPHIC_DATA] LE FLAIR" at bounding box center [767, 373] width 184 height 27
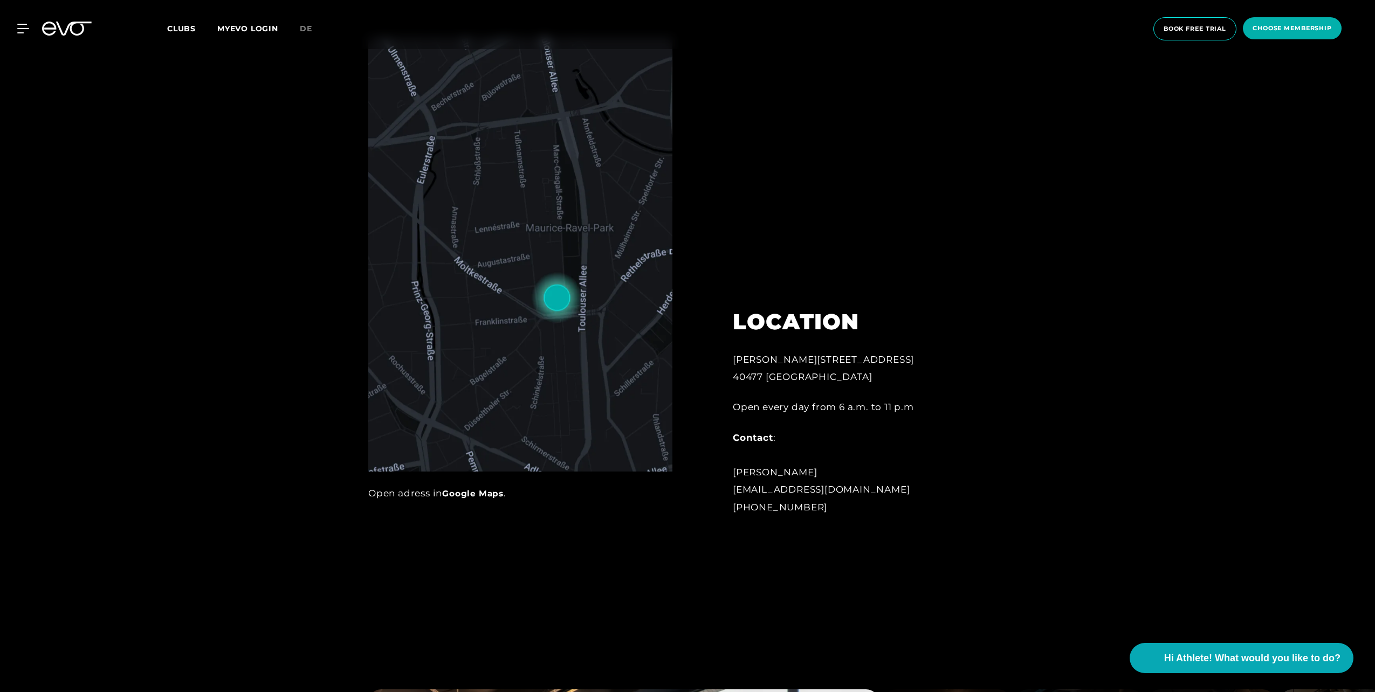
scroll to position [701, 0]
